Goal: Check status

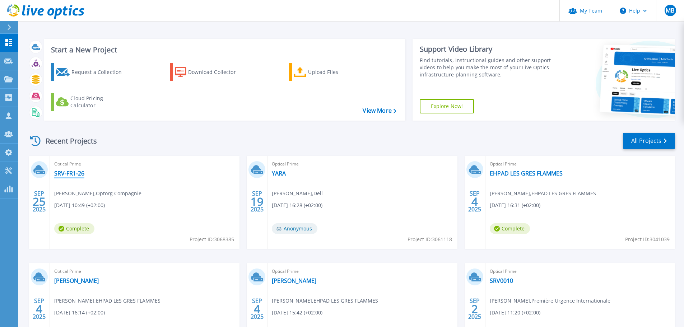
click at [73, 172] on link "SRV-FR1-26" at bounding box center [69, 173] width 30 height 7
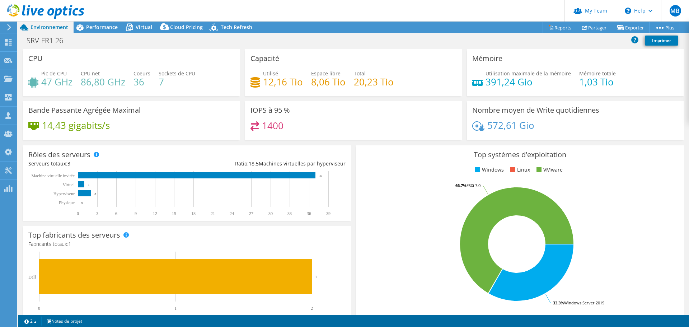
select select "USD"
